Goal: Information Seeking & Learning: Learn about a topic

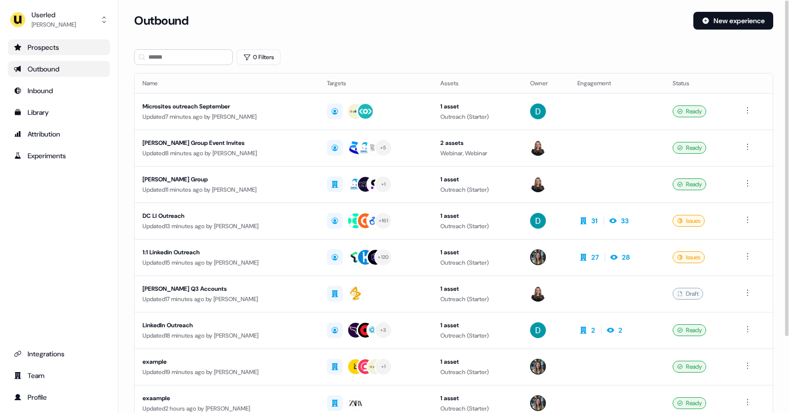
click at [42, 50] on div "Prospects" at bounding box center [59, 47] width 90 height 10
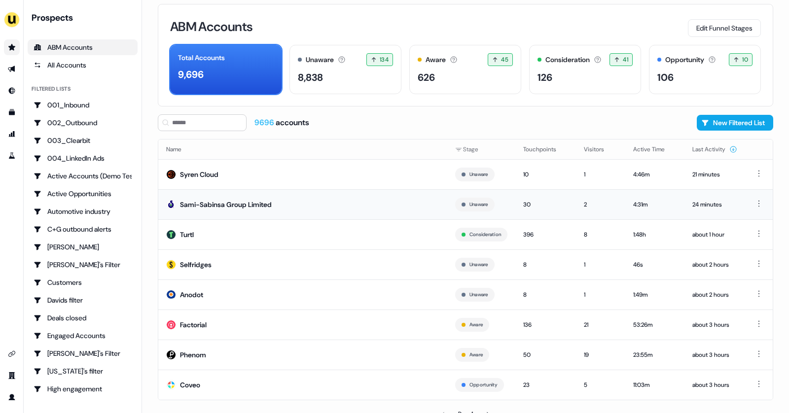
scroll to position [9, 0]
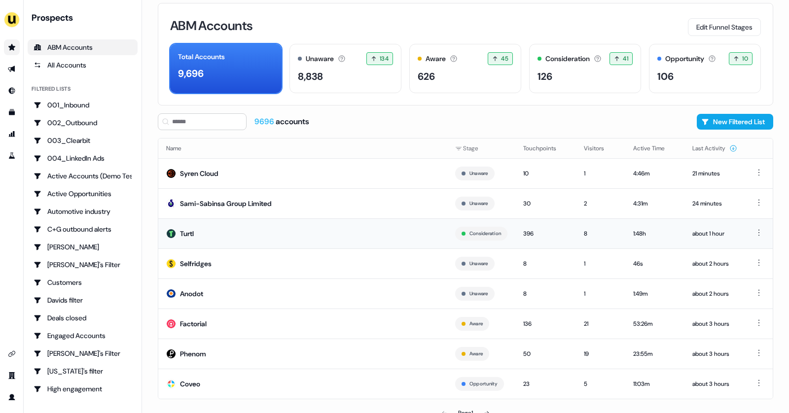
click at [219, 233] on td "Turtl" at bounding box center [302, 233] width 289 height 30
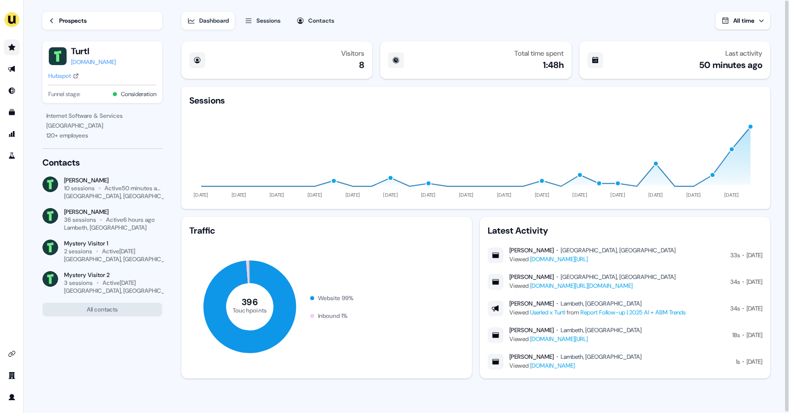
scroll to position [1, 0]
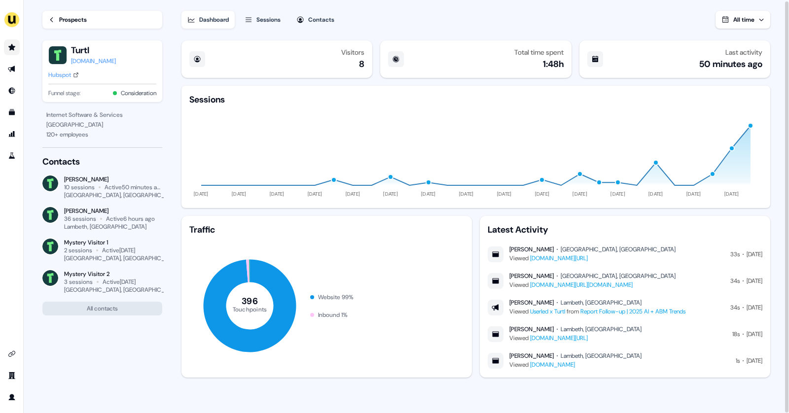
click at [66, 17] on div "Prospects" at bounding box center [73, 20] width 28 height 10
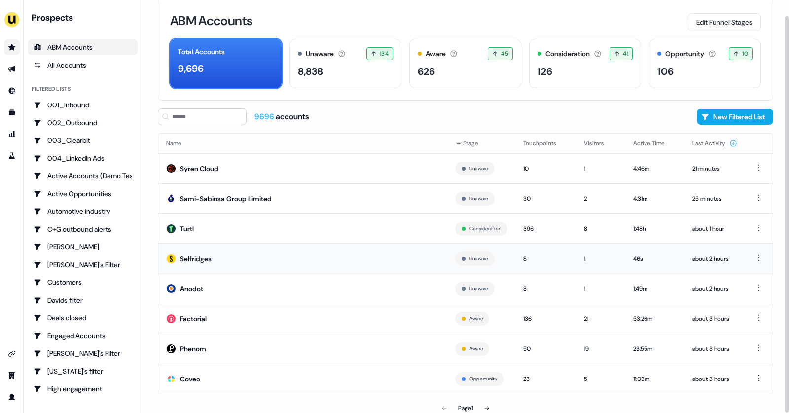
scroll to position [16, 0]
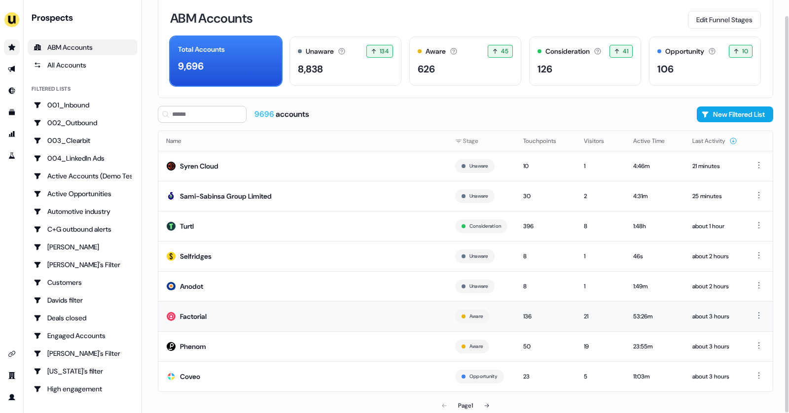
click at [324, 304] on td "Factorial" at bounding box center [302, 316] width 289 height 30
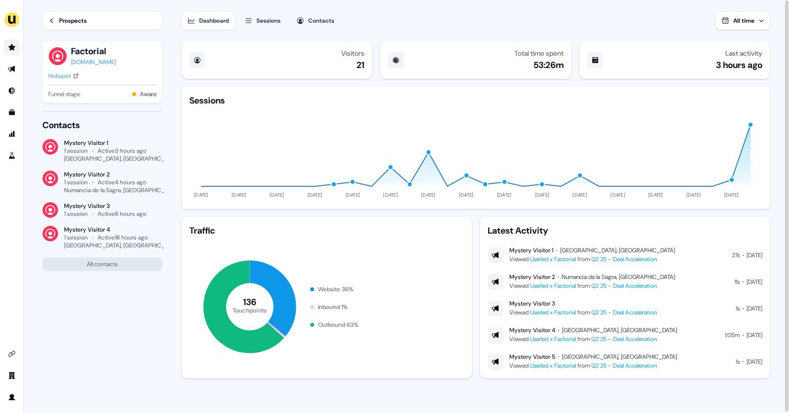
click at [57, 18] on link "Prospects" at bounding box center [102, 21] width 120 height 18
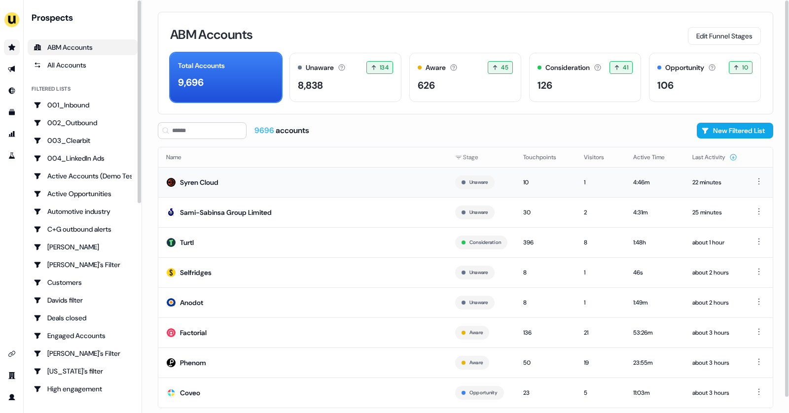
scroll to position [16, 0]
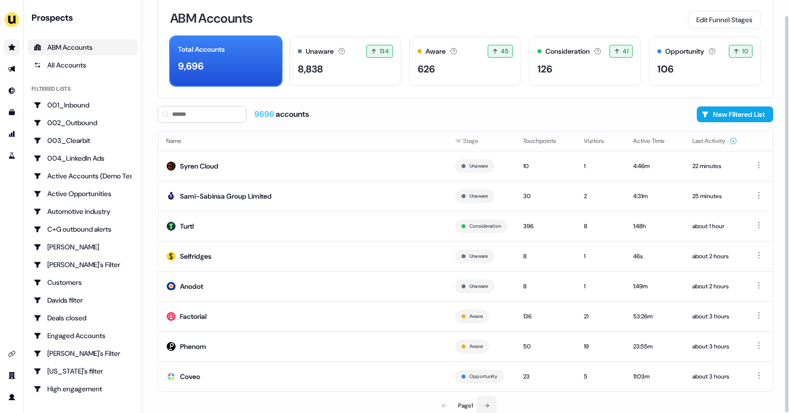
click at [494, 402] on button at bounding box center [487, 406] width 20 height 20
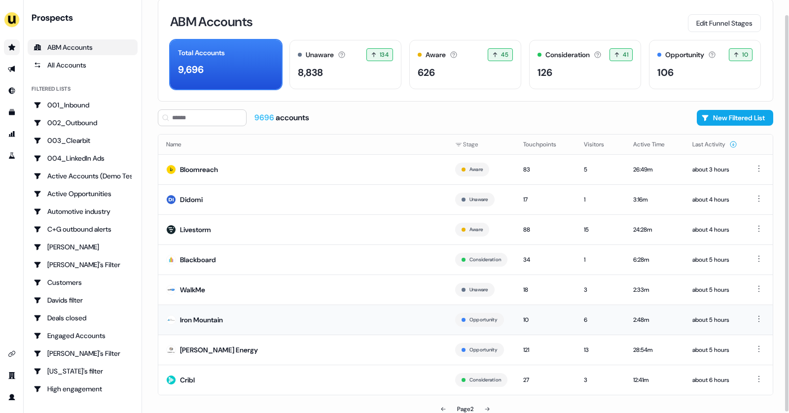
scroll to position [16, 0]
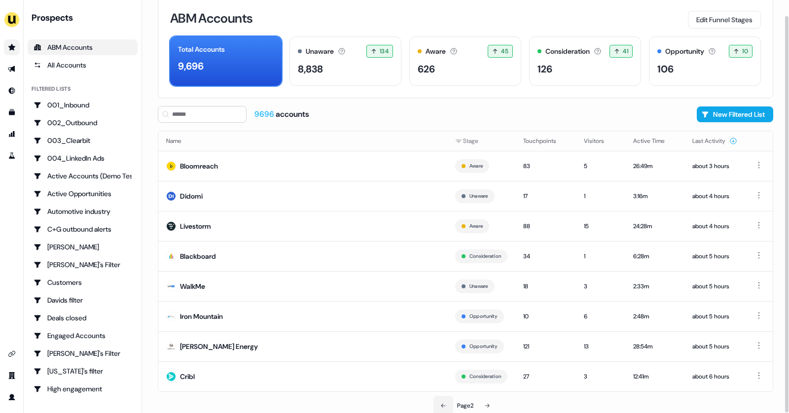
click at [443, 403] on icon at bounding box center [443, 406] width 6 height 6
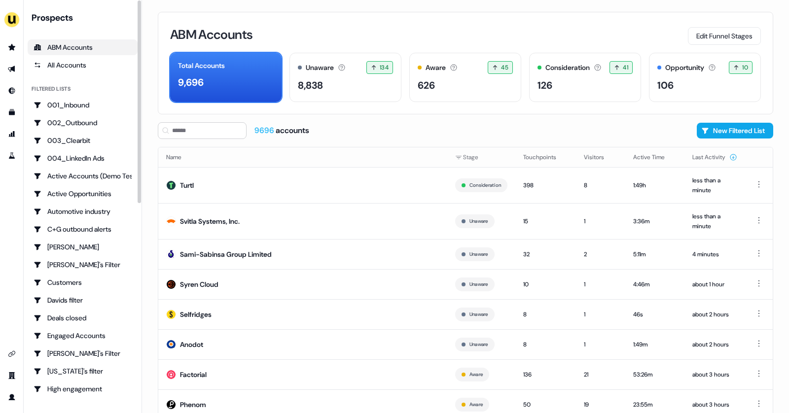
click at [74, 51] on div "ABM Accounts" at bounding box center [83, 47] width 98 height 10
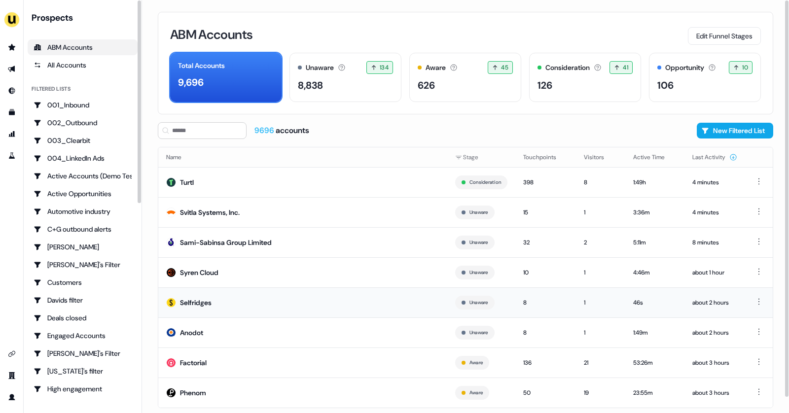
scroll to position [16, 0]
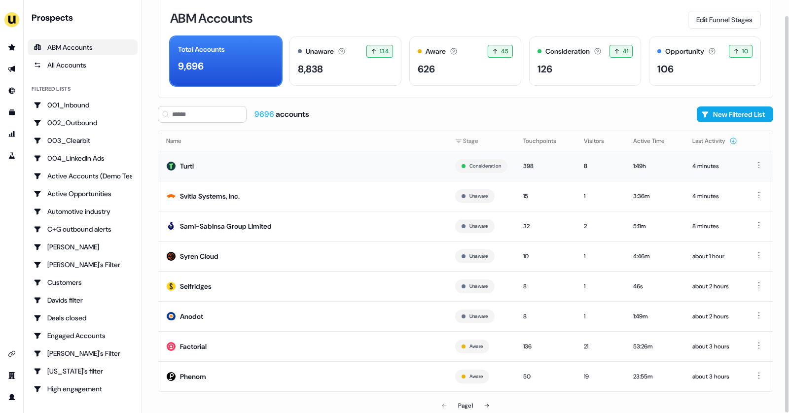
click at [242, 170] on td "Turtl" at bounding box center [302, 166] width 289 height 30
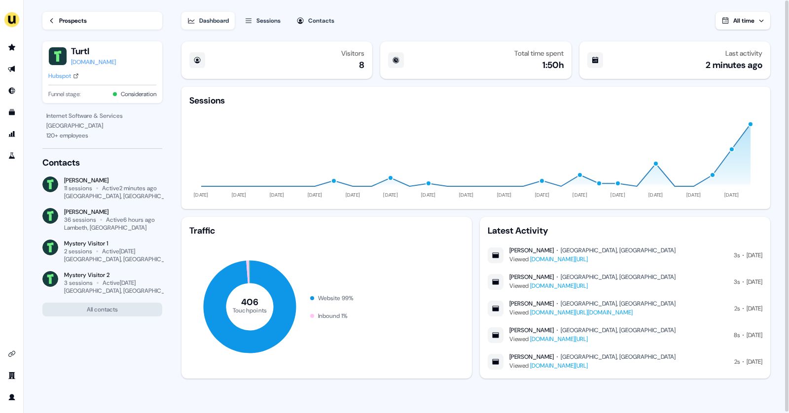
drag, startPoint x: 509, startPoint y: 250, endPoint x: 557, endPoint y: 253, distance: 47.9
click at [557, 253] on div "[PERSON_NAME] [GEOGRAPHIC_DATA], [GEOGRAPHIC_DATA] Viewed [DOMAIN_NAME][URL]" at bounding box center [582, 256] width 188 height 18
copy div "[PERSON_NAME]"
